Goal: Information Seeking & Learning: Learn about a topic

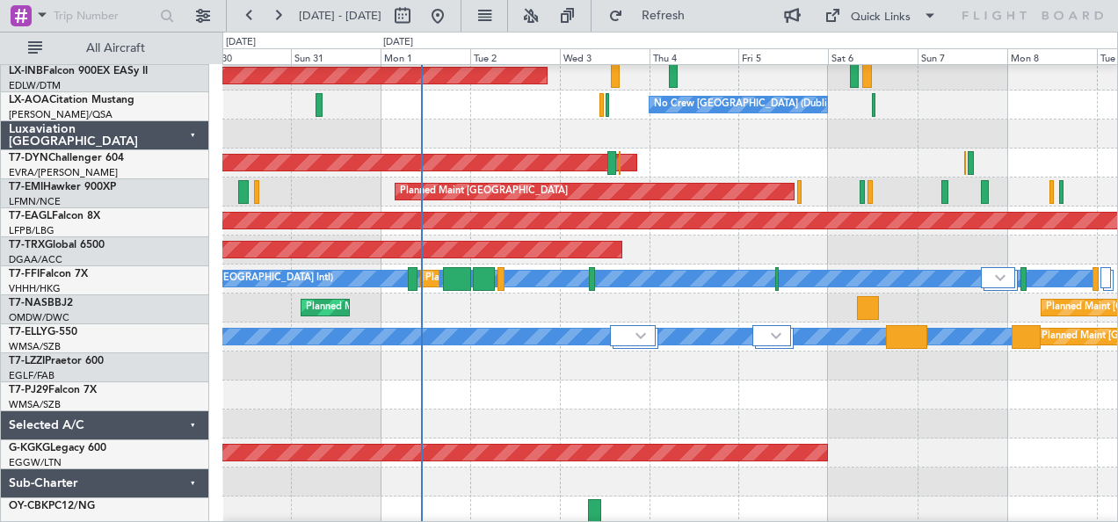
scroll to position [149, 0]
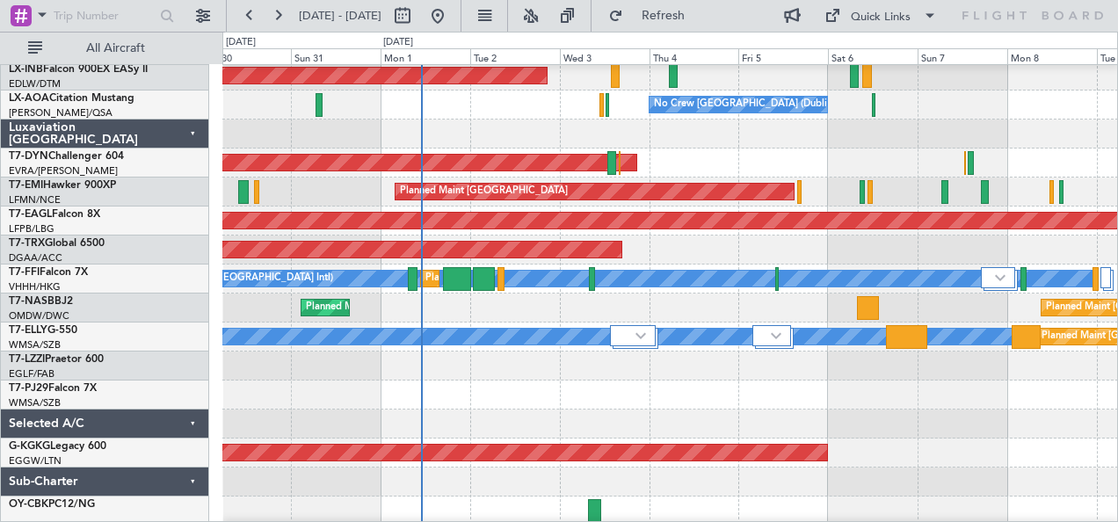
click at [360, 486] on div at bounding box center [670, 482] width 896 height 29
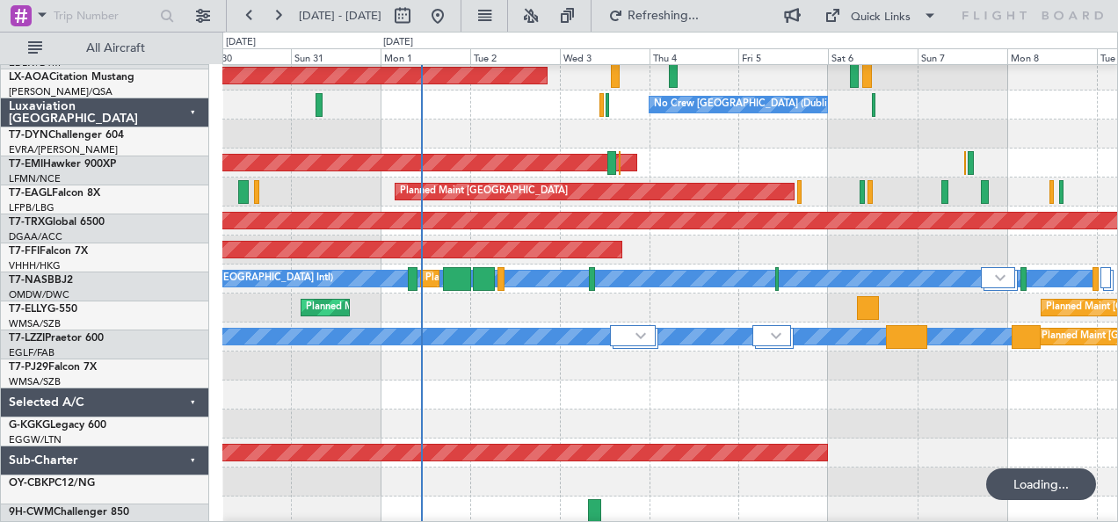
click at [243, 468] on div at bounding box center [670, 482] width 896 height 29
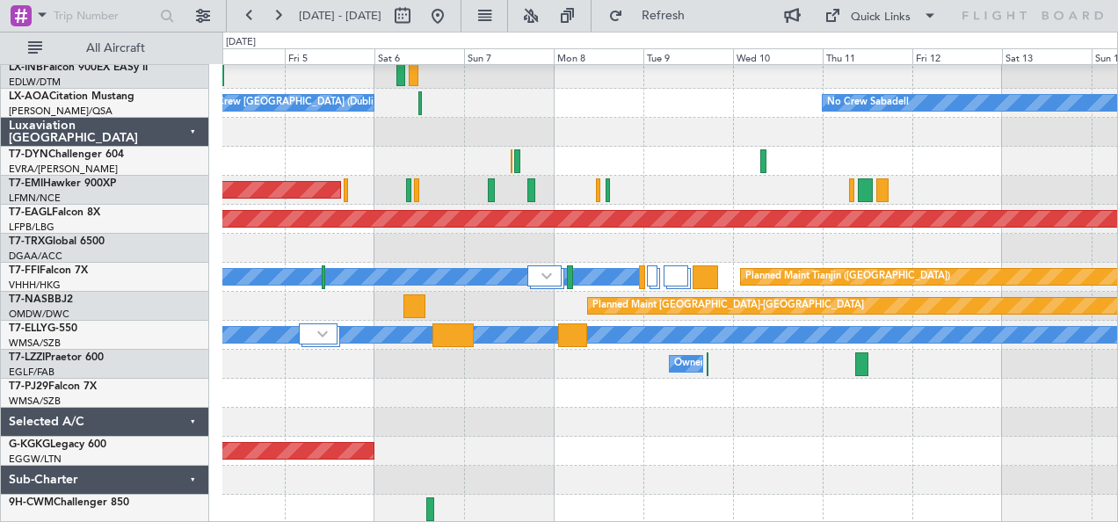
scroll to position [150, 0]
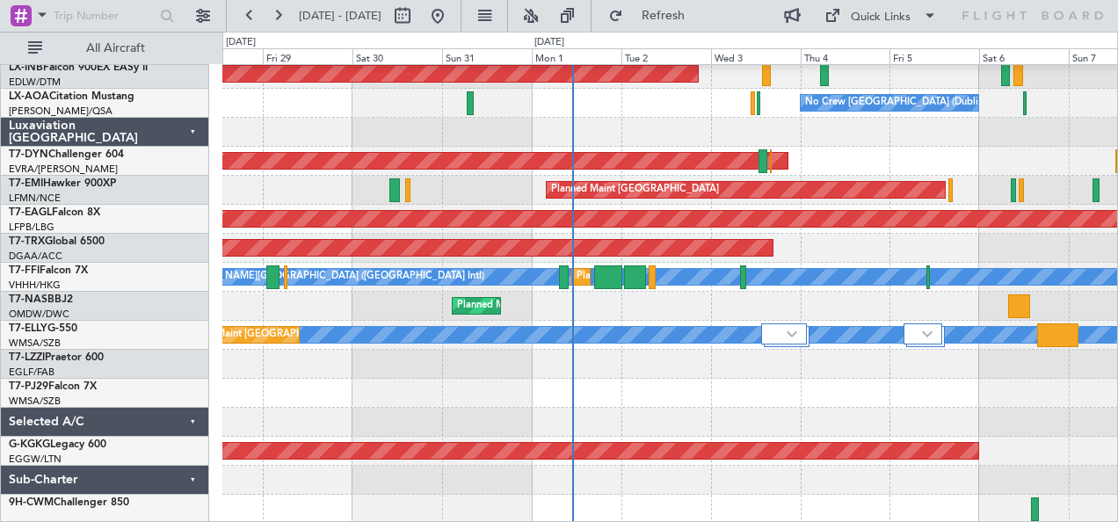
click at [1066, 434] on div "Planned Maint Dusseldorf Unplanned Maint [GEOGRAPHIC_DATA] (Al Maktoum Intl) No…" at bounding box center [670, 219] width 896 height 609
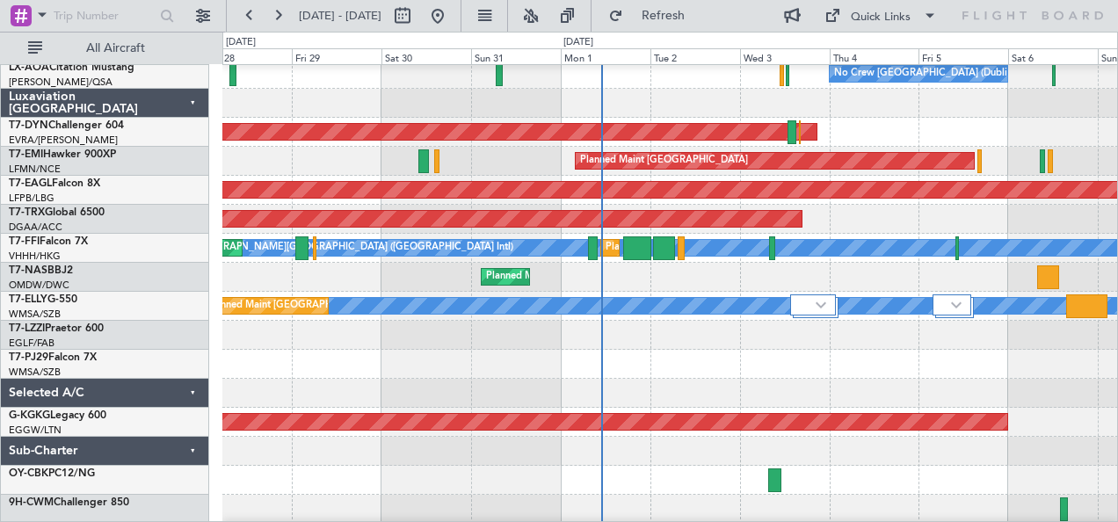
scroll to position [179, 0]
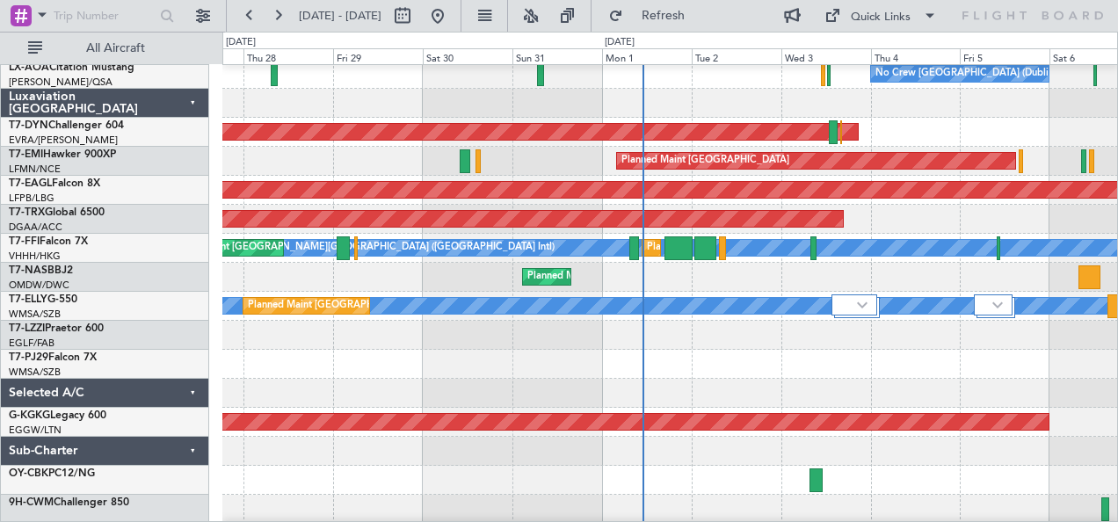
click at [412, 471] on div at bounding box center [670, 480] width 896 height 29
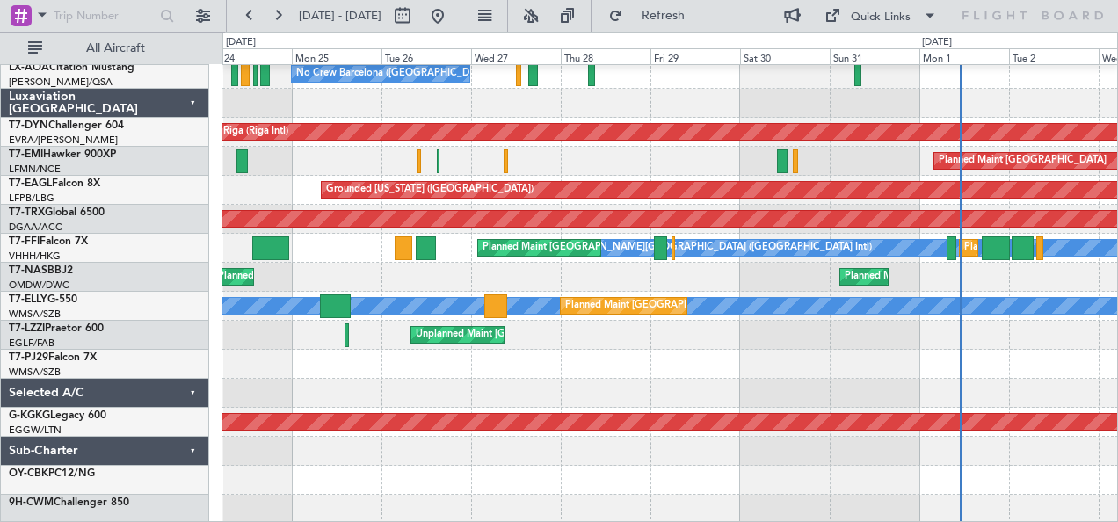
click at [702, 464] on div "Unplanned Maint [GEOGRAPHIC_DATA] (Al Maktoum Intl) No Crew Barcelona ([GEOGRAP…" at bounding box center [670, 205] width 896 height 638
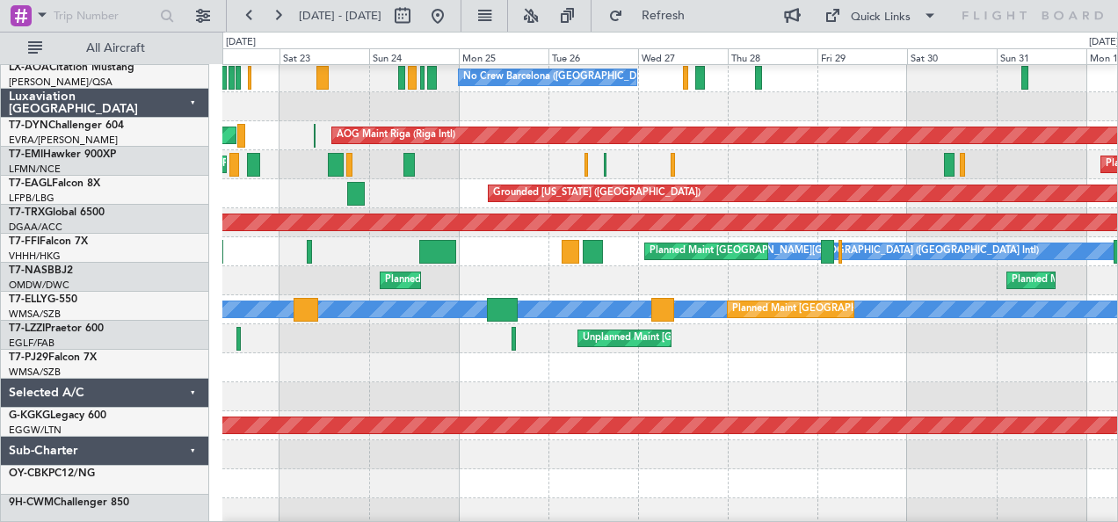
click at [652, 477] on div at bounding box center [670, 483] width 896 height 29
click at [709, 469] on div at bounding box center [670, 483] width 896 height 29
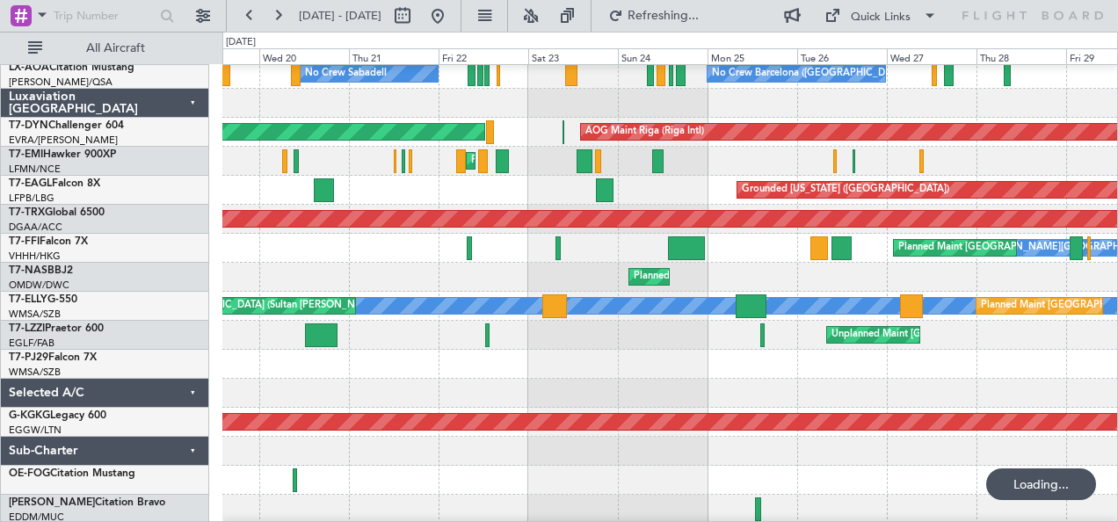
click at [823, 450] on div at bounding box center [670, 451] width 896 height 29
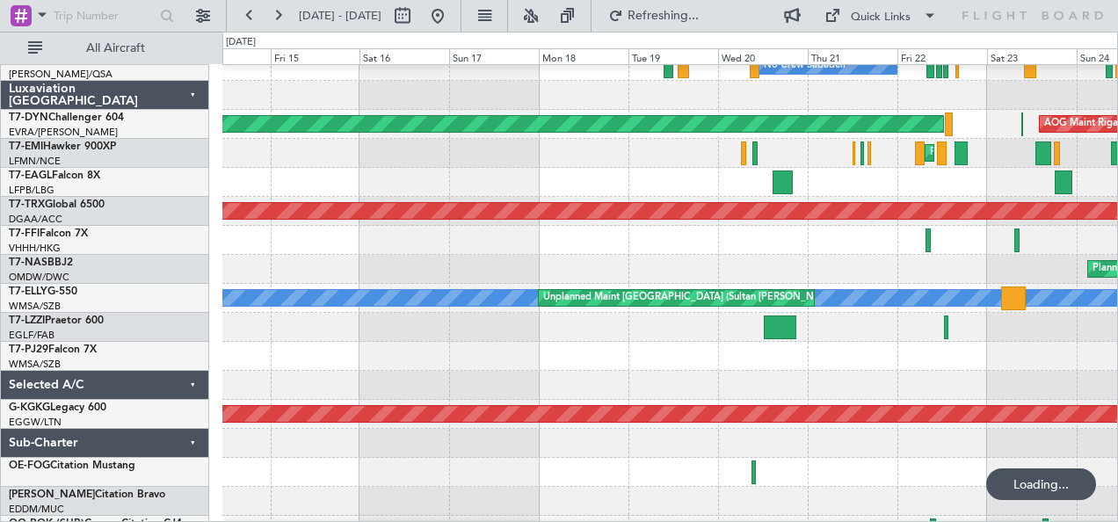
click at [724, 454] on div at bounding box center [670, 443] width 896 height 29
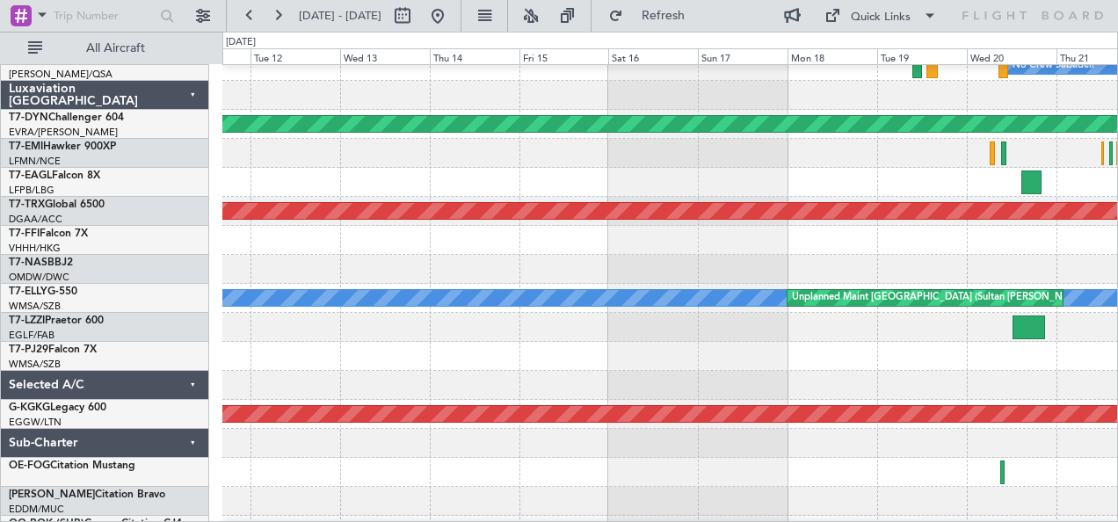
click at [733, 446] on div at bounding box center [670, 443] width 896 height 29
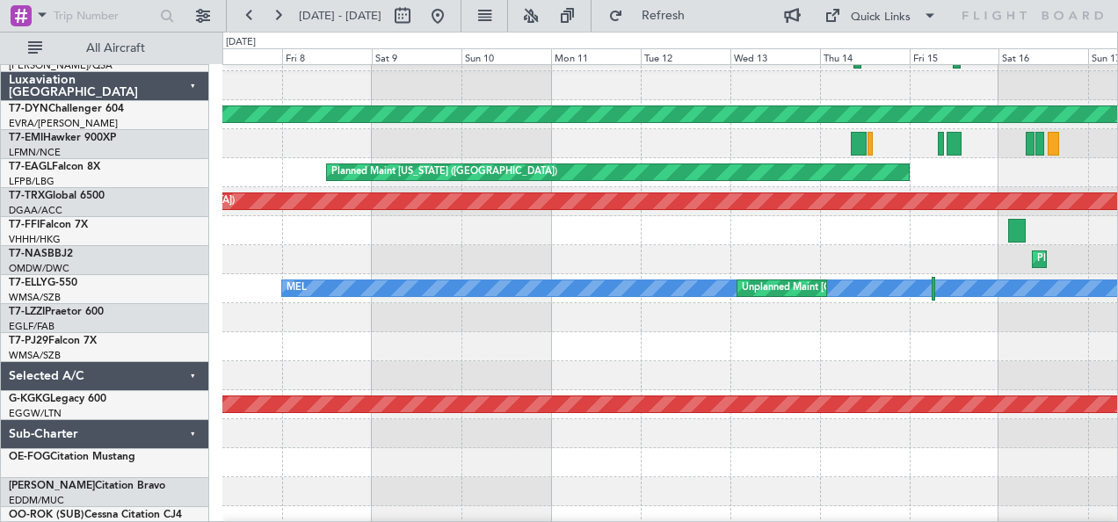
click at [775, 448] on div at bounding box center [670, 433] width 896 height 29
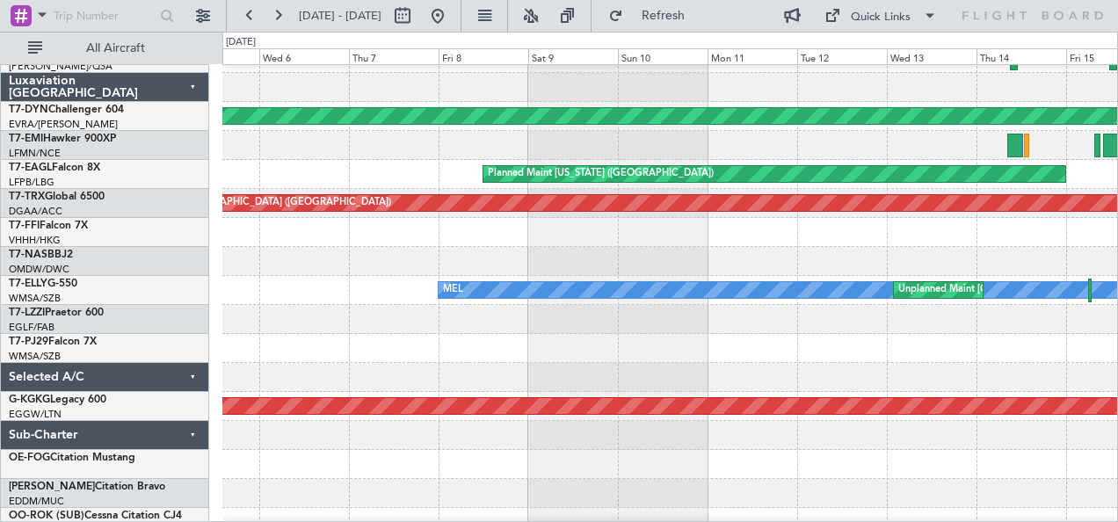
click at [648, 450] on div at bounding box center [670, 435] width 896 height 29
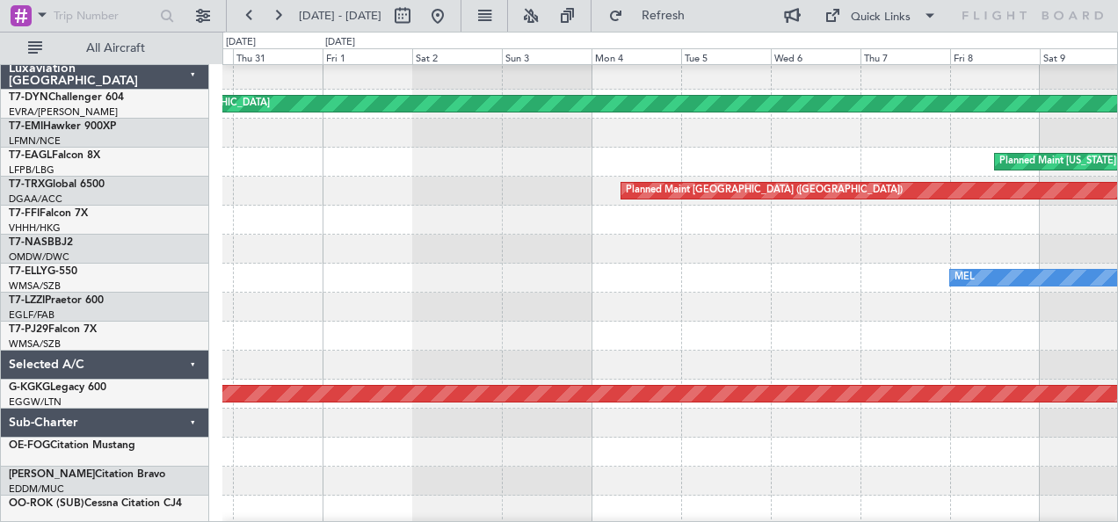
click at [673, 440] on div at bounding box center [670, 452] width 896 height 29
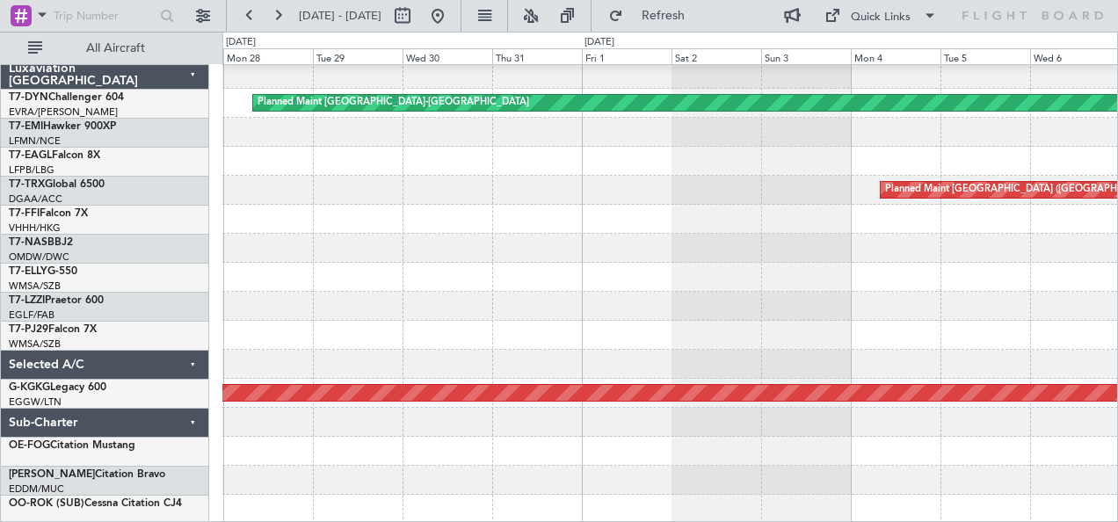
scroll to position [208, 0]
click at [809, 418] on div "Planned Maint [GEOGRAPHIC_DATA]-[GEOGRAPHIC_DATA] Planned Maint [US_STATE] ([GE…" at bounding box center [670, 190] width 896 height 667
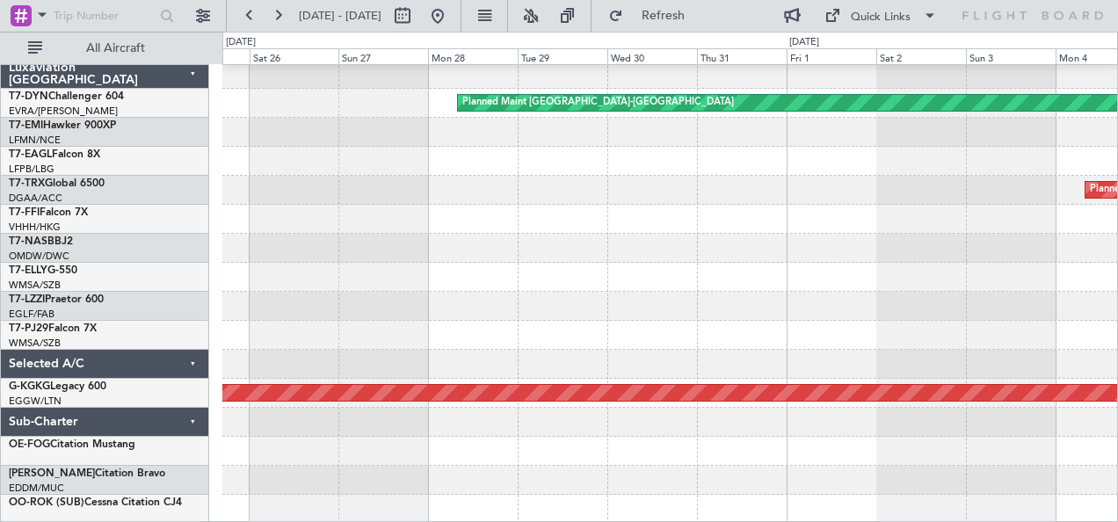
click at [693, 430] on div "Planned Maint [GEOGRAPHIC_DATA]-[GEOGRAPHIC_DATA] Planned Maint [GEOGRAPHIC_DAT…" at bounding box center [670, 190] width 896 height 667
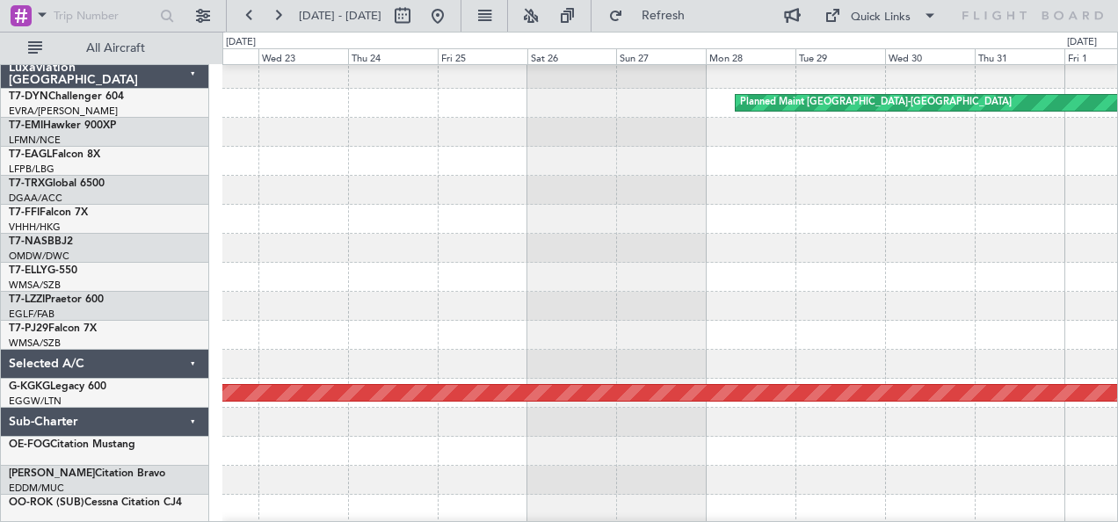
click at [726, 434] on div "Planned Maint [GEOGRAPHIC_DATA]-[GEOGRAPHIC_DATA] AOG Maint [GEOGRAPHIC_DATA] (…" at bounding box center [670, 190] width 896 height 667
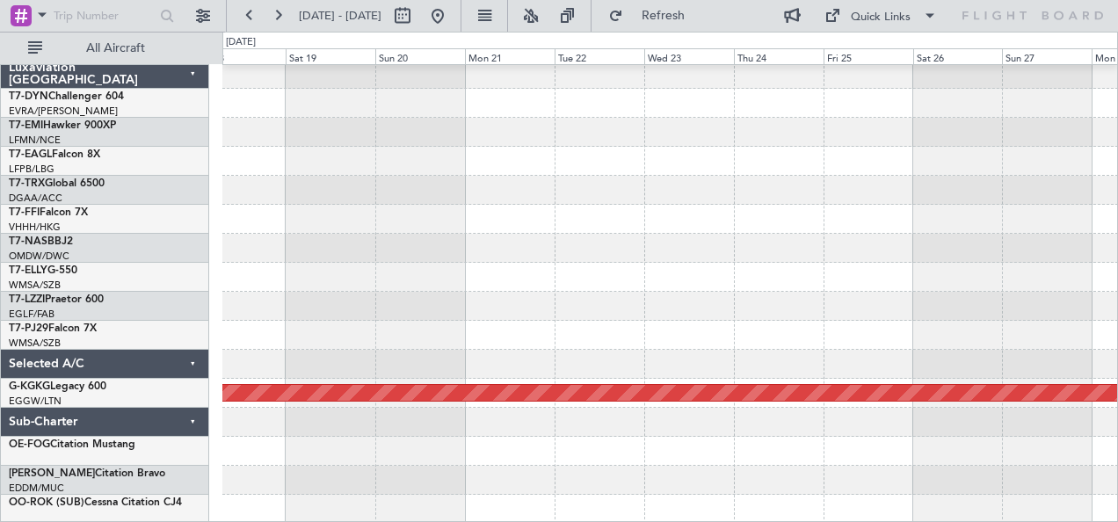
click at [782, 433] on div "Planned Maint [GEOGRAPHIC_DATA]-[GEOGRAPHIC_DATA] AOG Maint [GEOGRAPHIC_DATA] (…" at bounding box center [670, 190] width 896 height 667
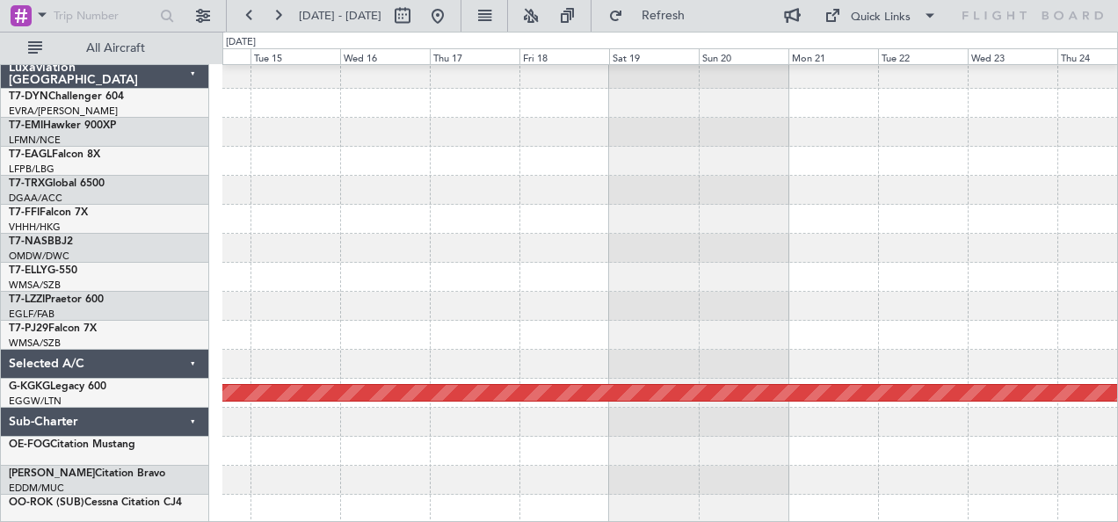
click at [817, 426] on div "AOG Maint [GEOGRAPHIC_DATA] (Ataturk)" at bounding box center [670, 190] width 896 height 667
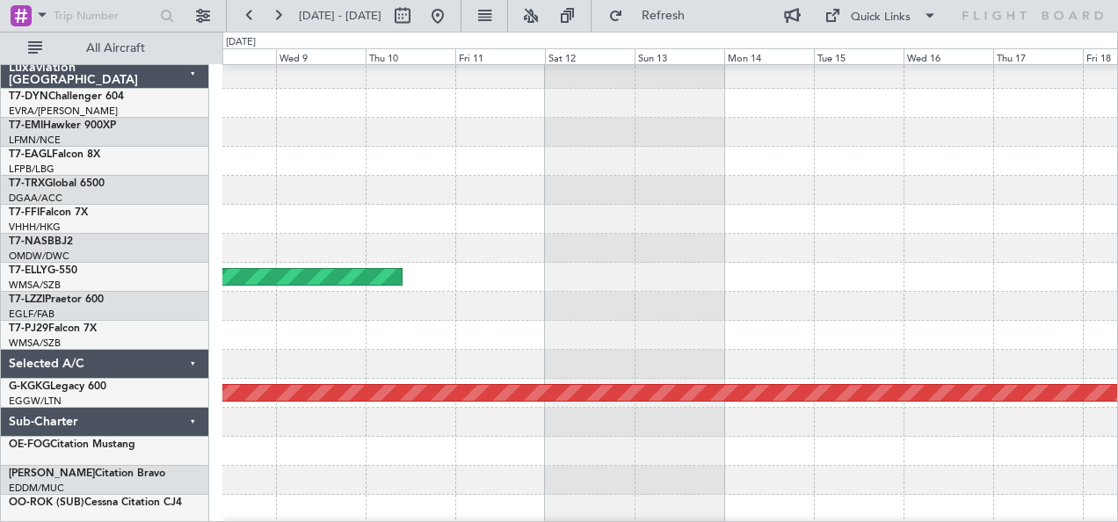
click at [782, 429] on div "Planned Maint [GEOGRAPHIC_DATA] (Sultan [PERSON_NAME] [PERSON_NAME] - Subang) A…" at bounding box center [670, 190] width 896 height 667
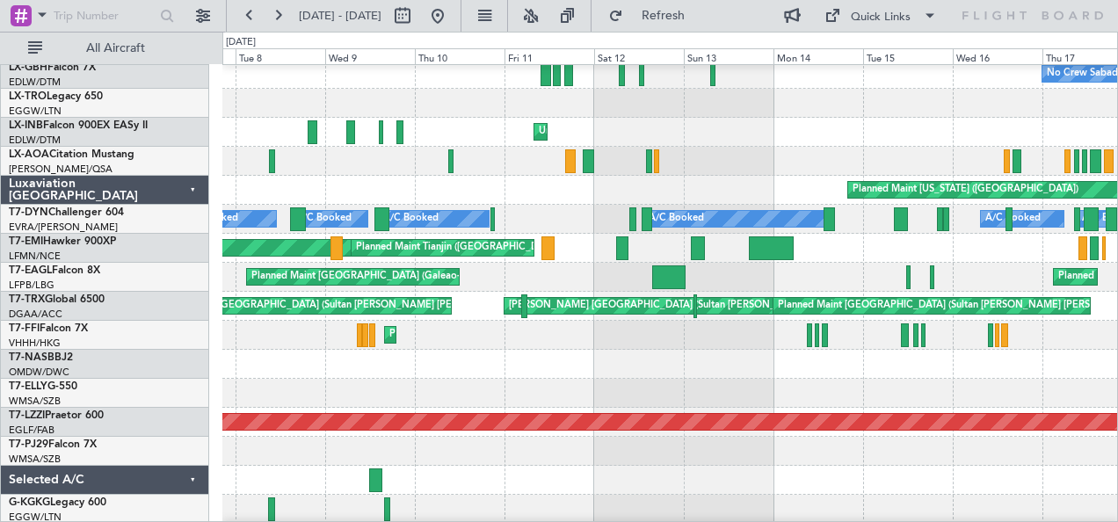
scroll to position [179, 0]
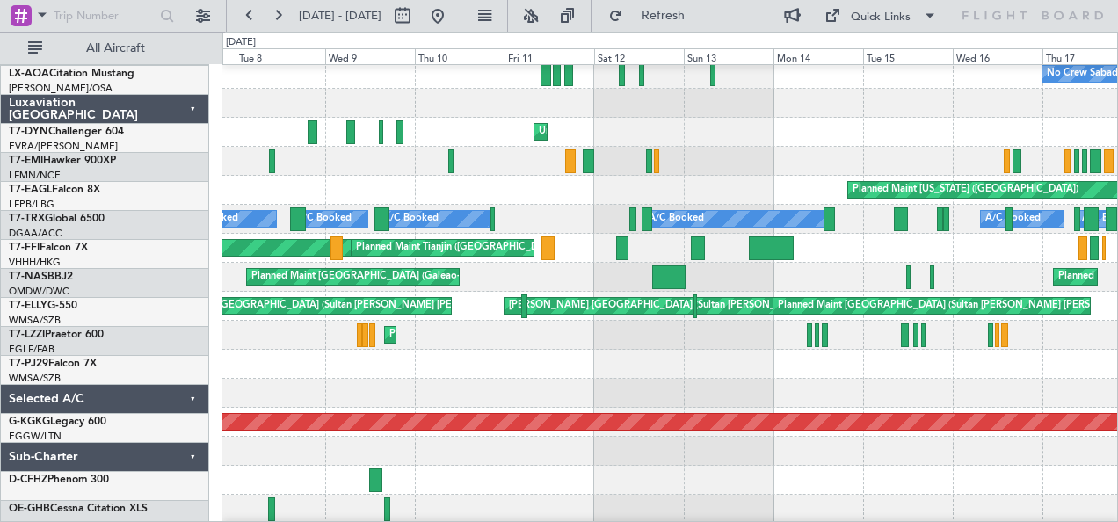
click at [406, 474] on div at bounding box center [670, 480] width 896 height 29
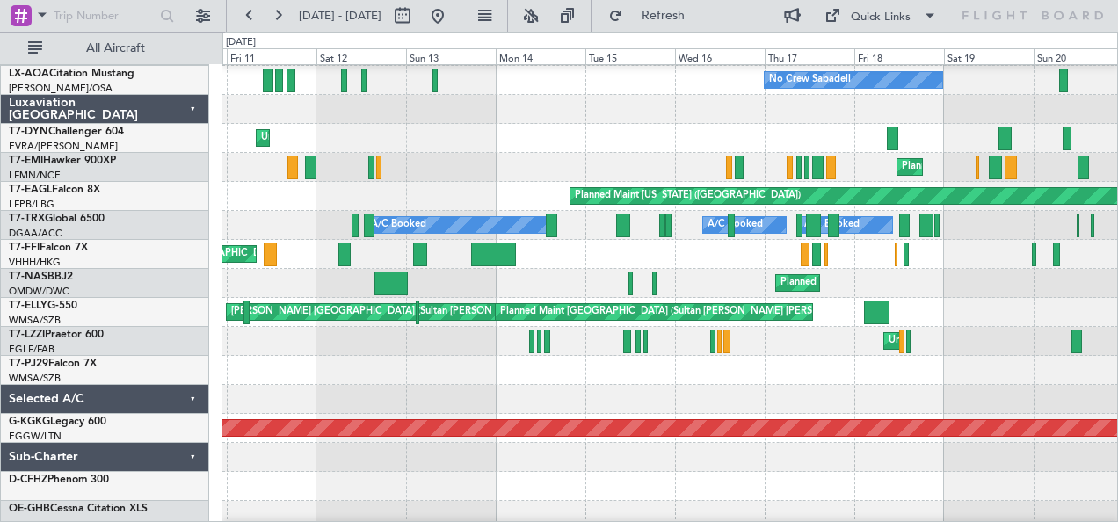
click at [593, 461] on div at bounding box center [670, 457] width 896 height 29
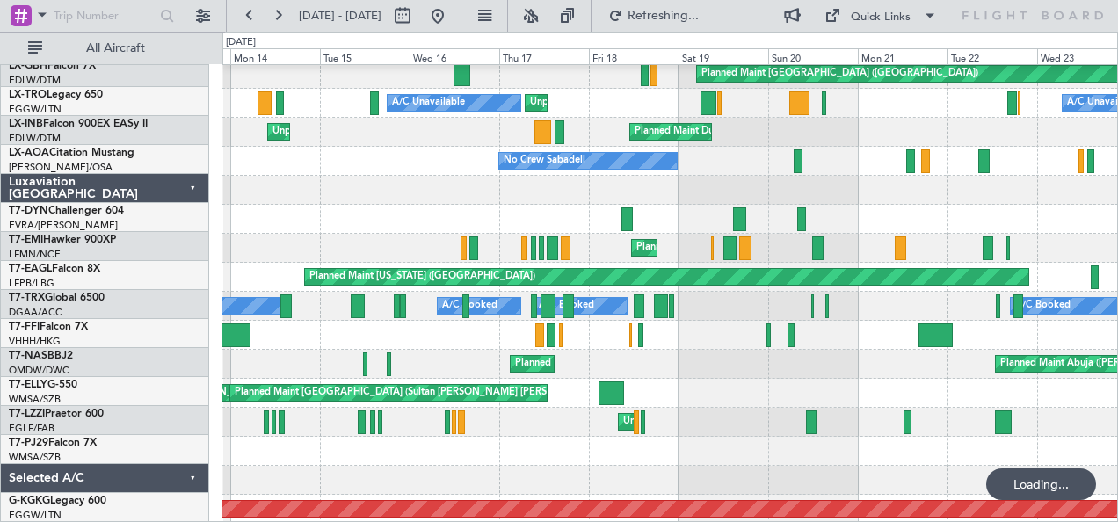
scroll to position [92, 0]
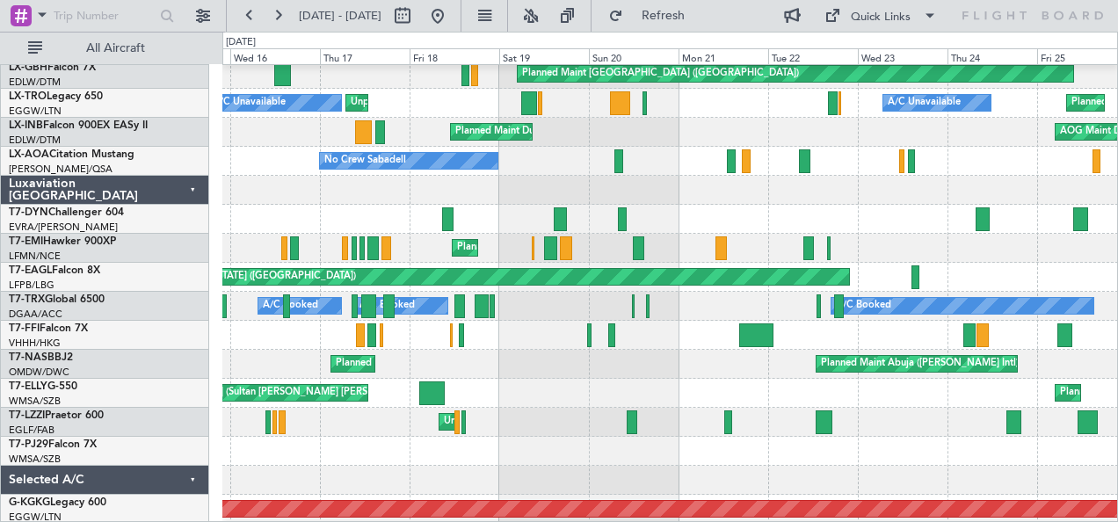
click at [520, 445] on div at bounding box center [670, 451] width 896 height 29
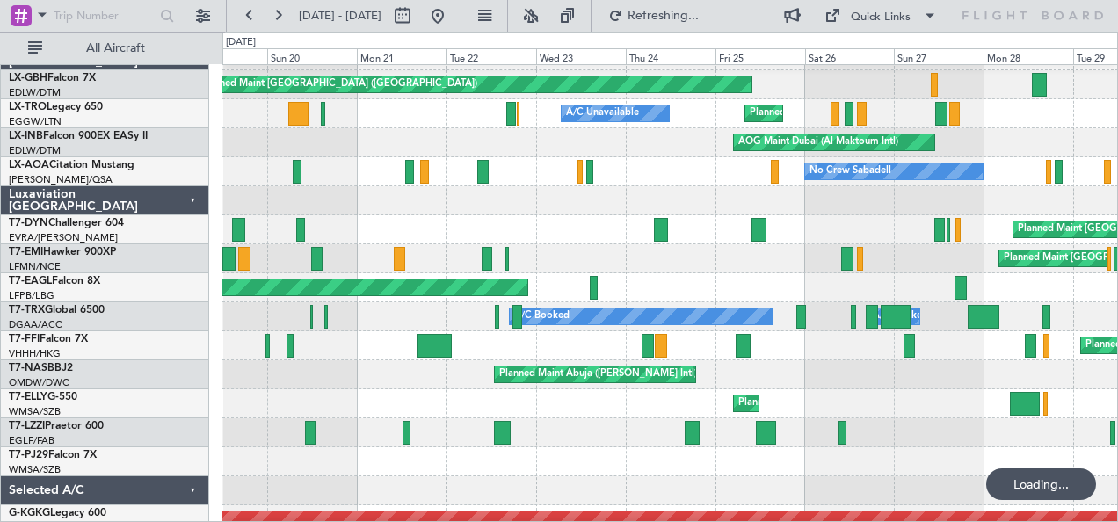
click at [492, 461] on div at bounding box center [670, 462] width 896 height 29
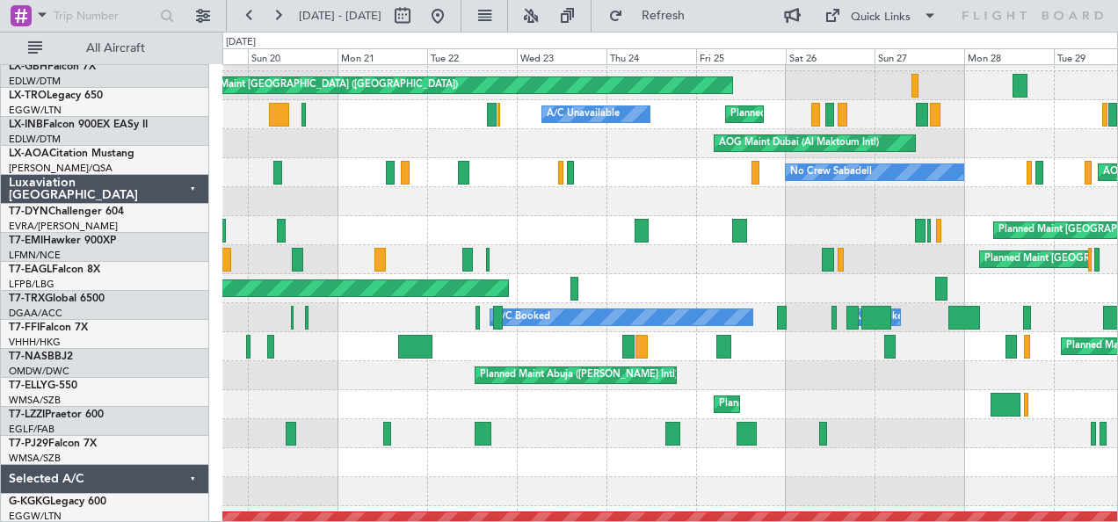
click at [331, 477] on div at bounding box center [670, 491] width 896 height 29
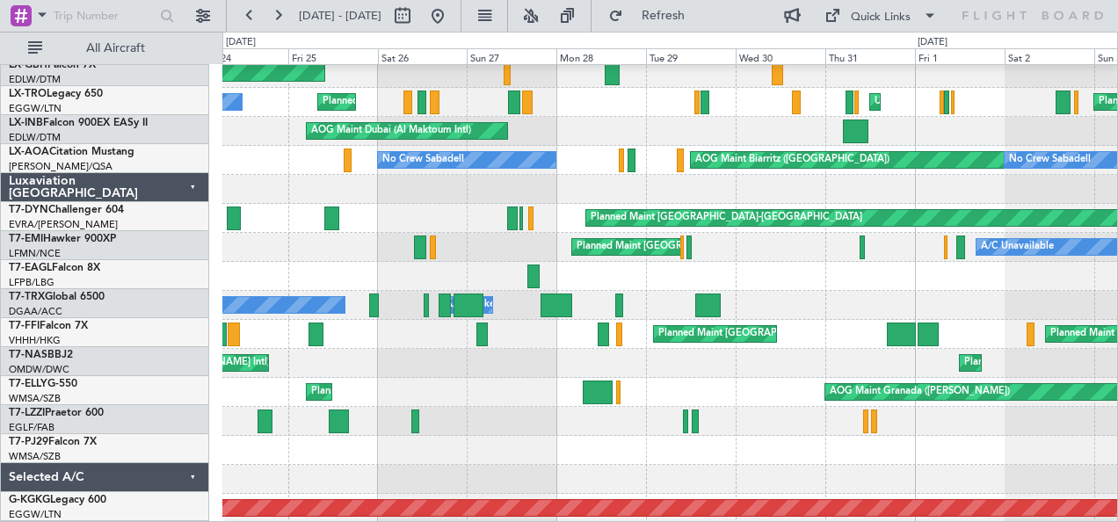
scroll to position [104, 0]
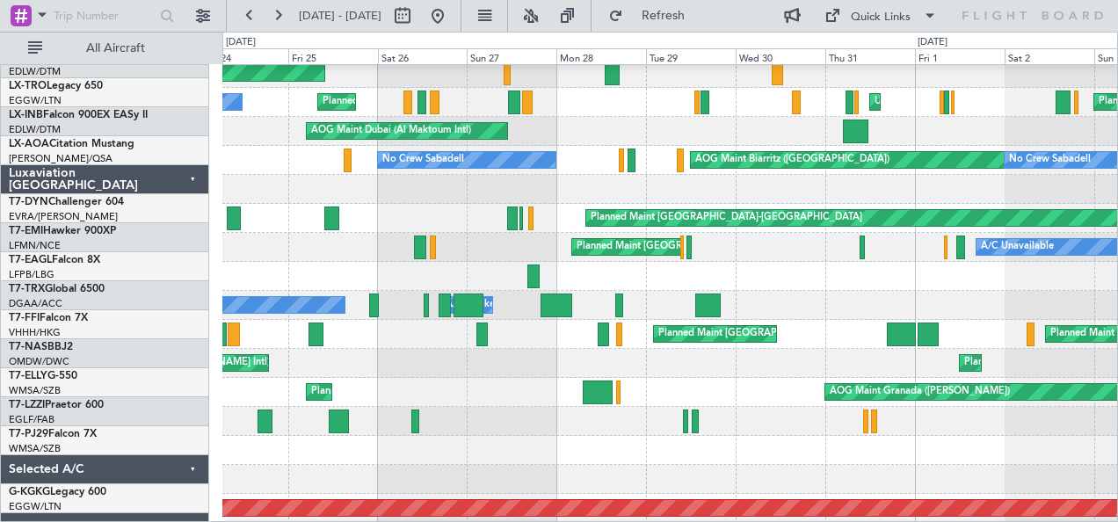
click at [317, 465] on div at bounding box center [670, 479] width 896 height 29
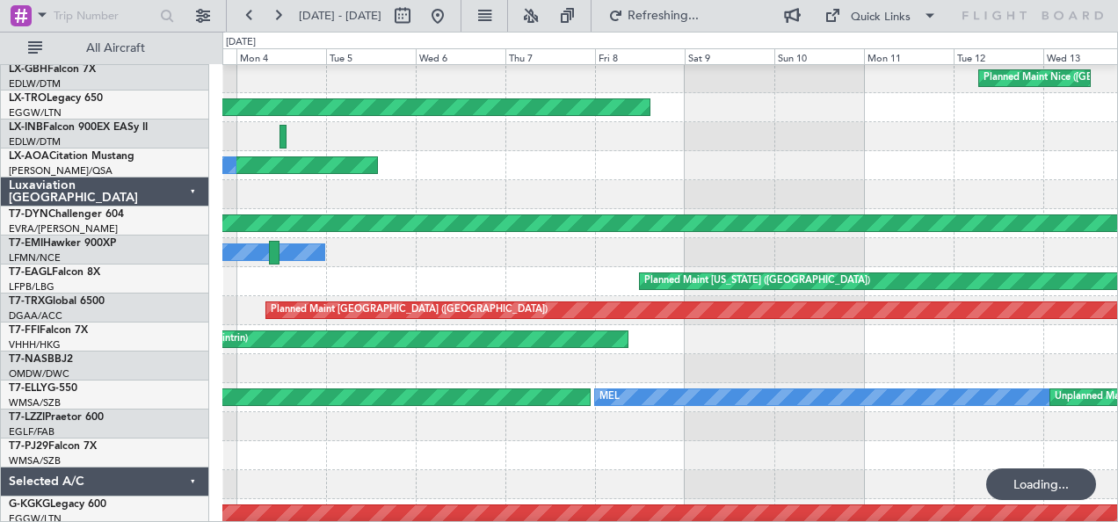
scroll to position [88, 0]
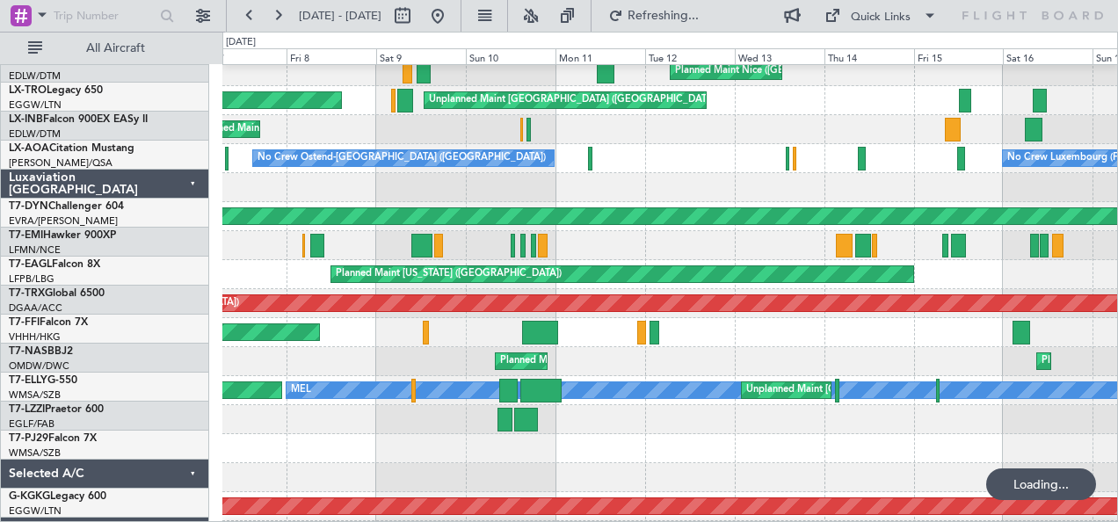
click at [475, 469] on div at bounding box center [670, 477] width 896 height 29
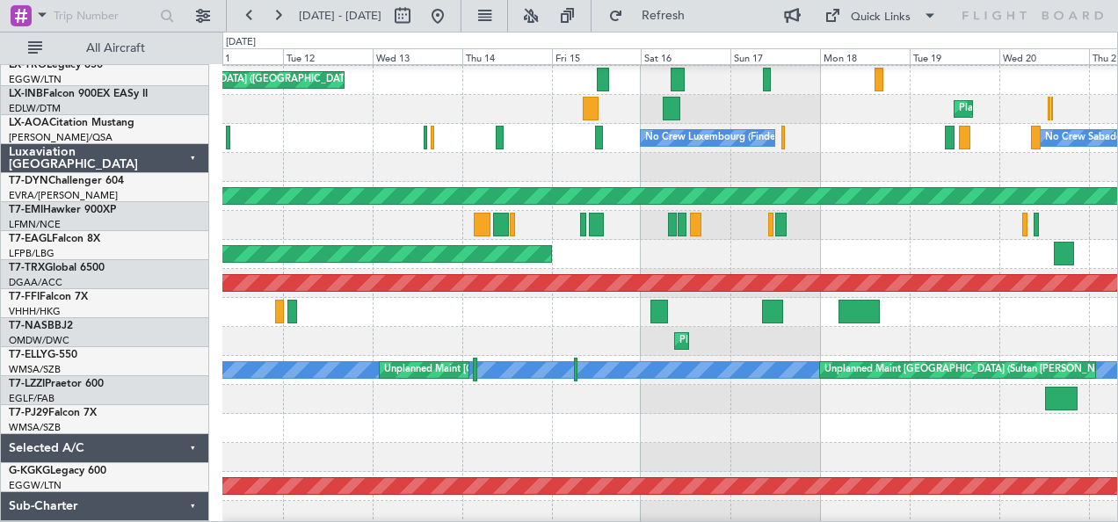
click at [361, 449] on div at bounding box center [670, 457] width 896 height 29
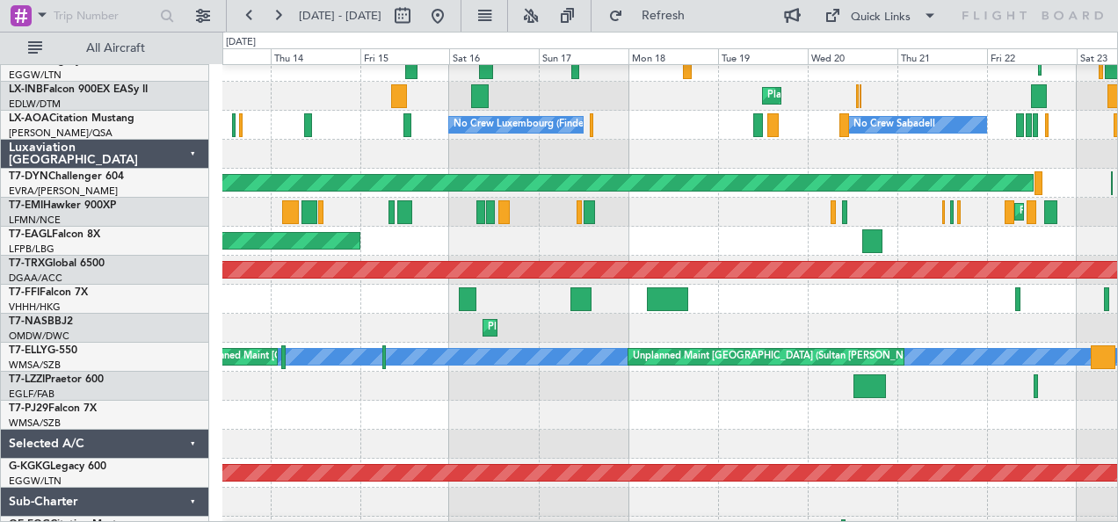
click at [482, 448] on div at bounding box center [670, 444] width 896 height 29
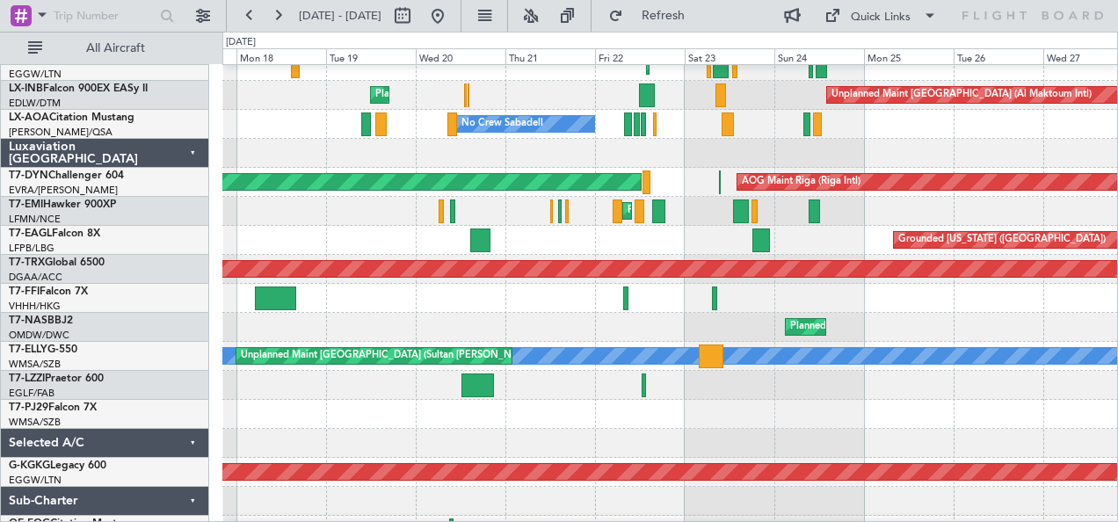
click at [371, 431] on div at bounding box center [670, 443] width 896 height 29
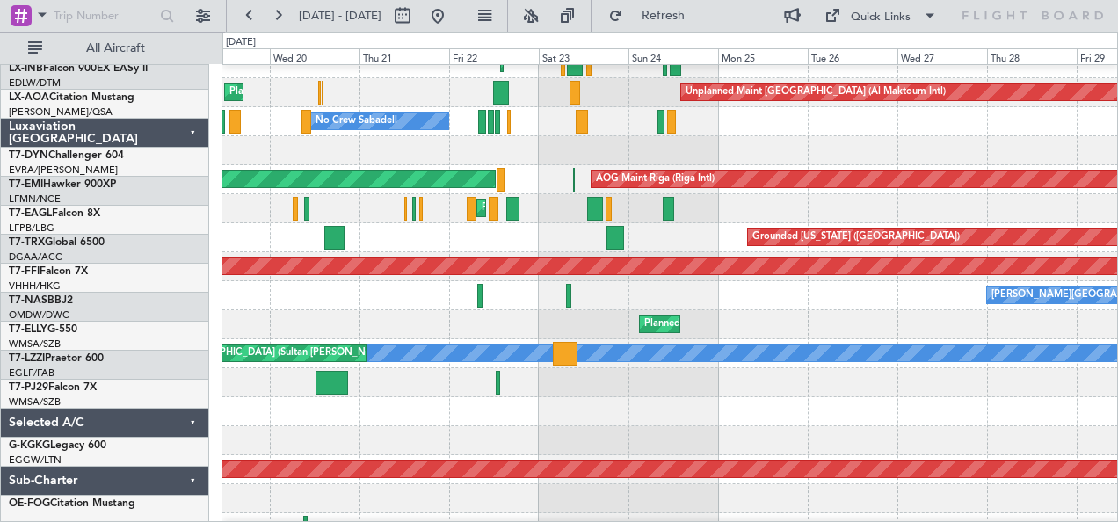
click at [448, 426] on div at bounding box center [670, 440] width 896 height 29
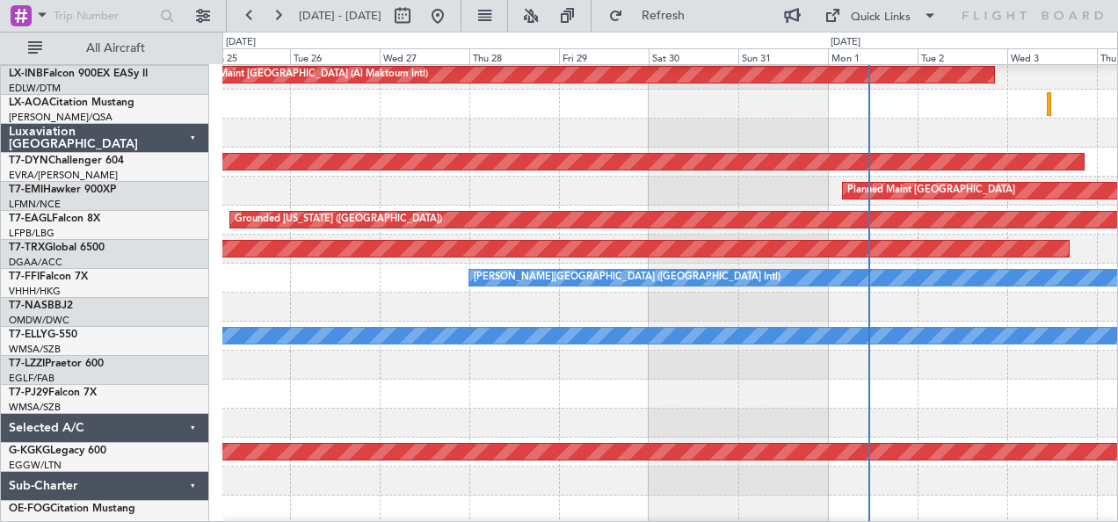
click at [472, 420] on div at bounding box center [670, 423] width 896 height 29
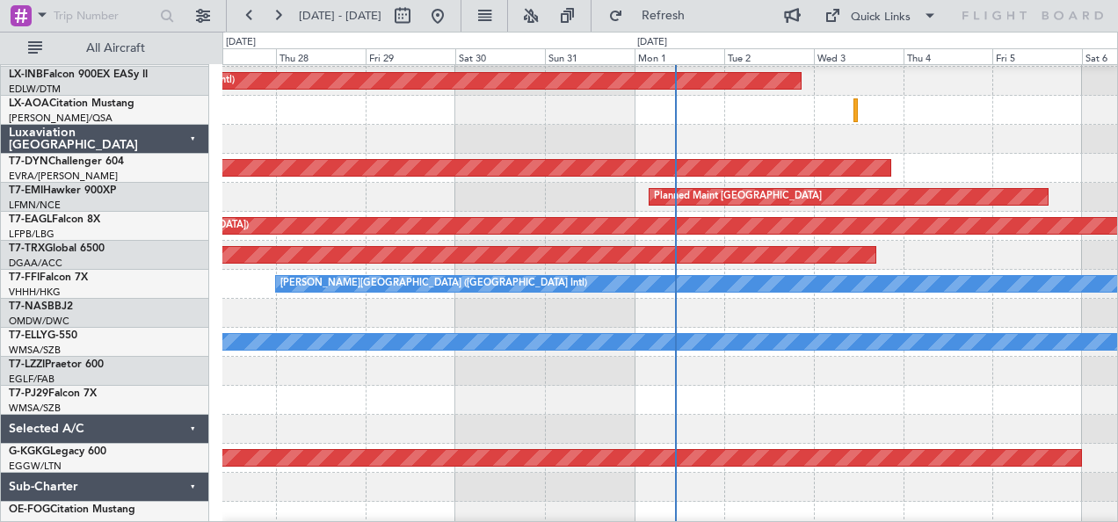
click at [455, 430] on div at bounding box center [670, 429] width 896 height 29
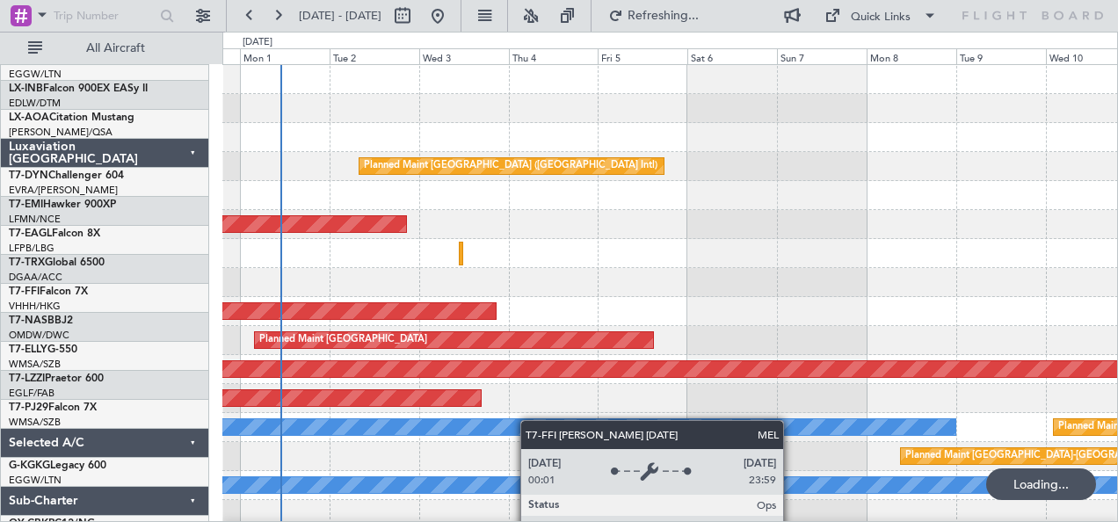
scroll to position [0, 0]
